Goal: Find specific page/section

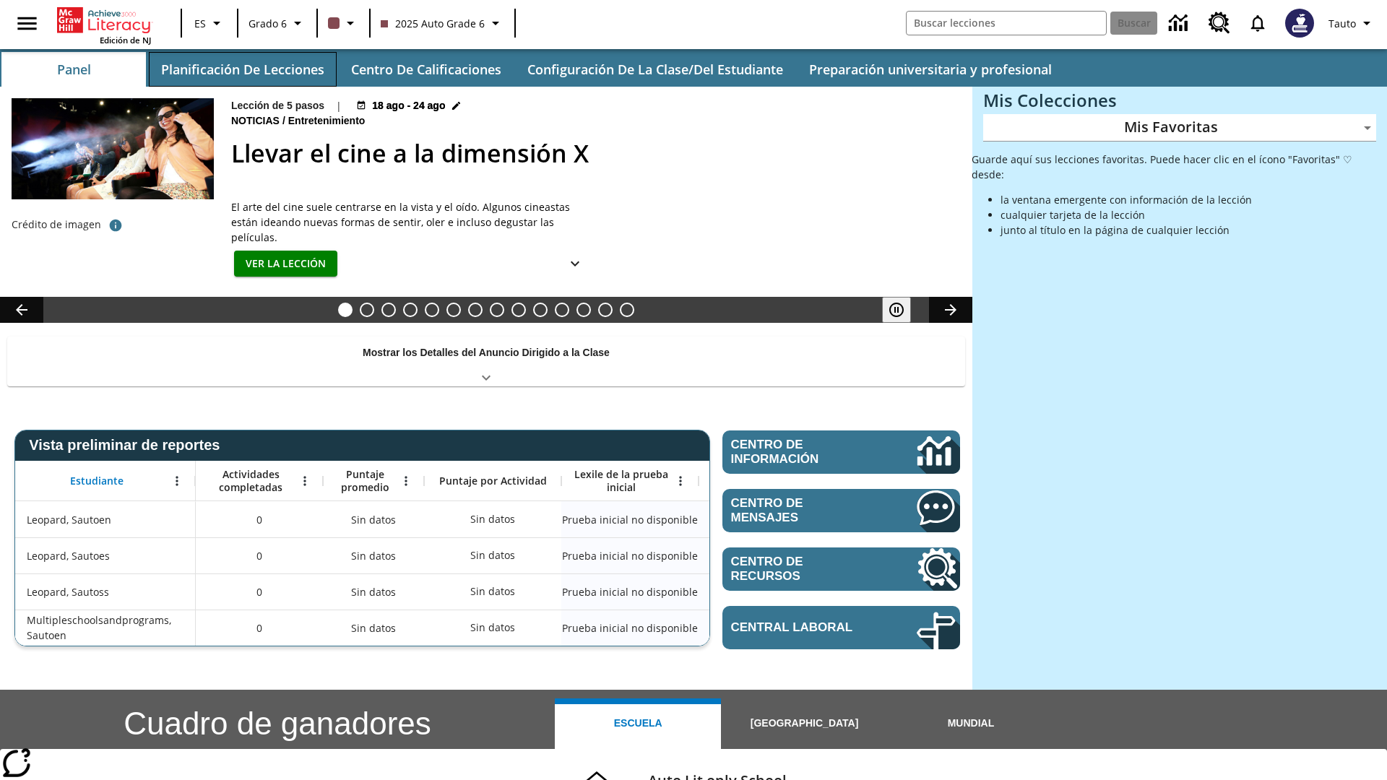
click at [242, 69] on button "Planificación de lecciones" at bounding box center [243, 69] width 188 height 35
